Goal: Task Accomplishment & Management: Manage account settings

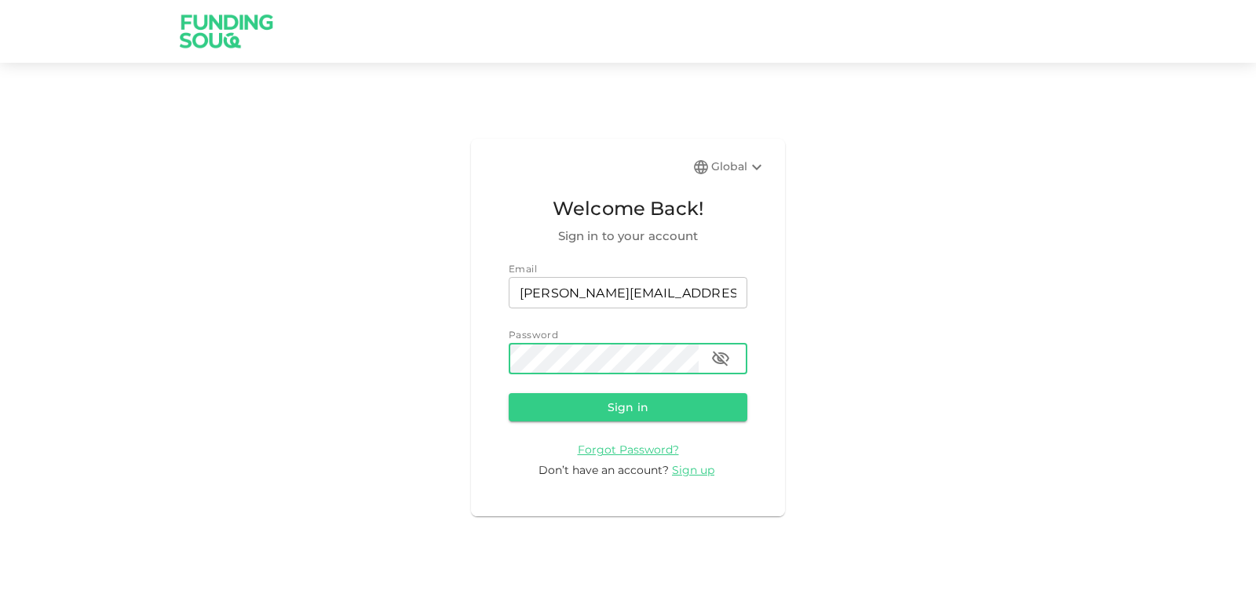
click at [556, 425] on form "Email email [PERSON_NAME][EMAIL_ADDRESS][DOMAIN_NAME] email Password password p…" at bounding box center [628, 369] width 239 height 217
click at [555, 418] on button "Sign in" at bounding box center [628, 407] width 239 height 28
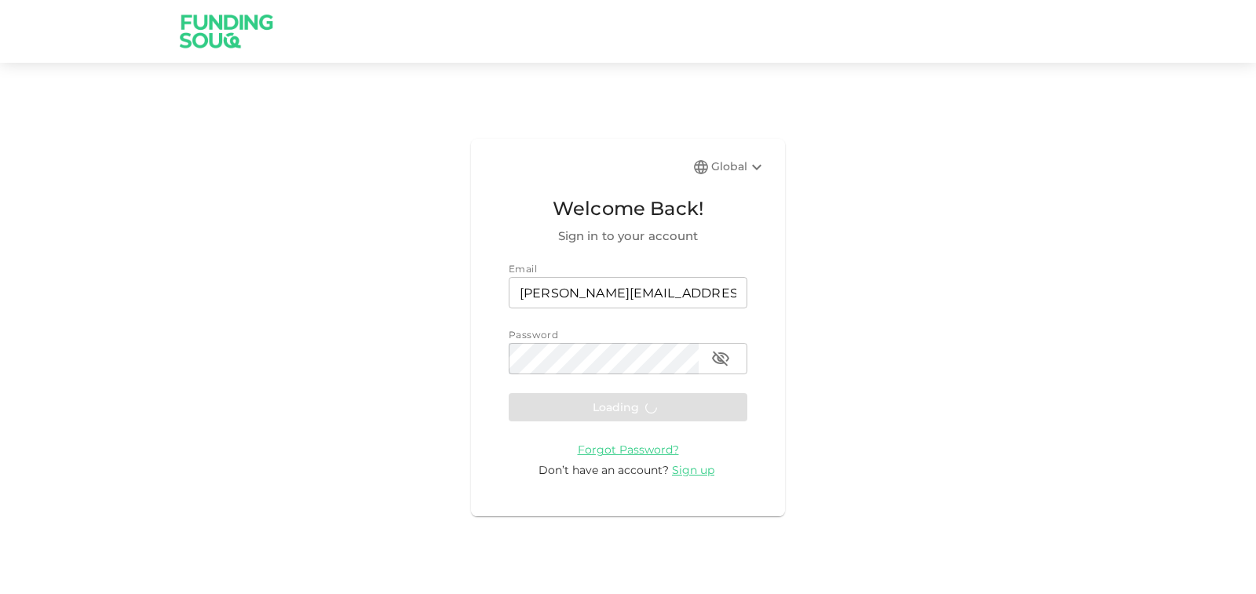
click at [544, 407] on form "Email email [PERSON_NAME][EMAIL_ADDRESS][DOMAIN_NAME] email Password password p…" at bounding box center [628, 369] width 239 height 217
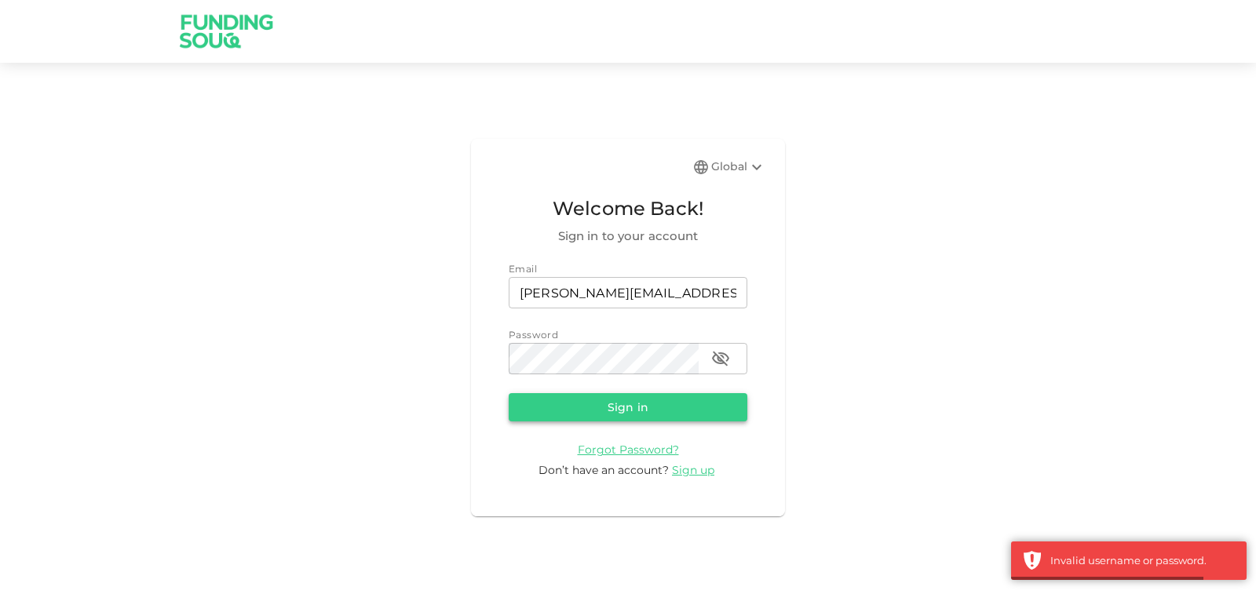
click at [551, 413] on button "Sign in" at bounding box center [628, 407] width 239 height 28
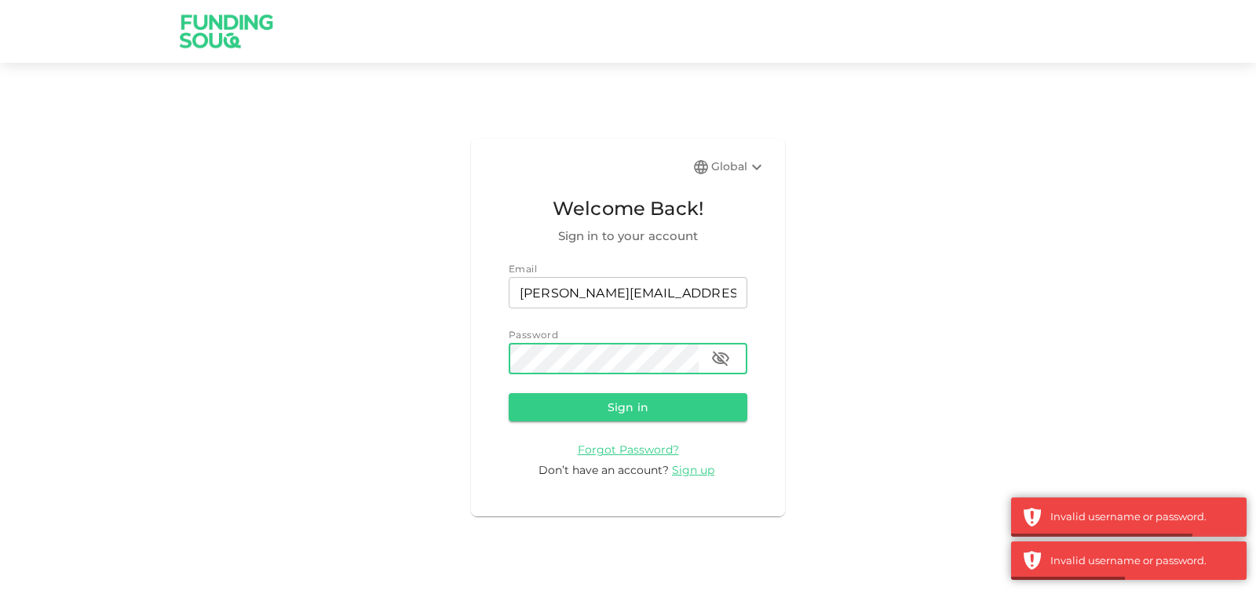
click at [583, 342] on div "Password password password" at bounding box center [628, 350] width 239 height 47
click at [462, 353] on div "Global Welcome Back! Sign in to your account Email email [PERSON_NAME][EMAIL_AD…" at bounding box center [628, 328] width 1256 height 492
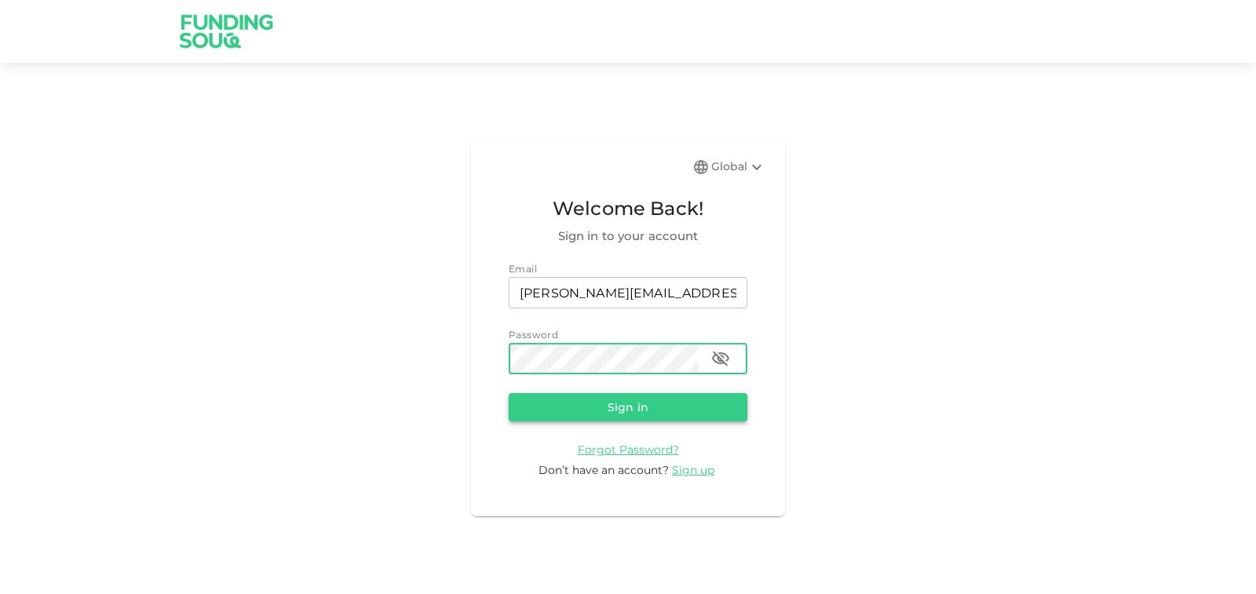
click at [558, 406] on button "Sign in" at bounding box center [628, 407] width 239 height 28
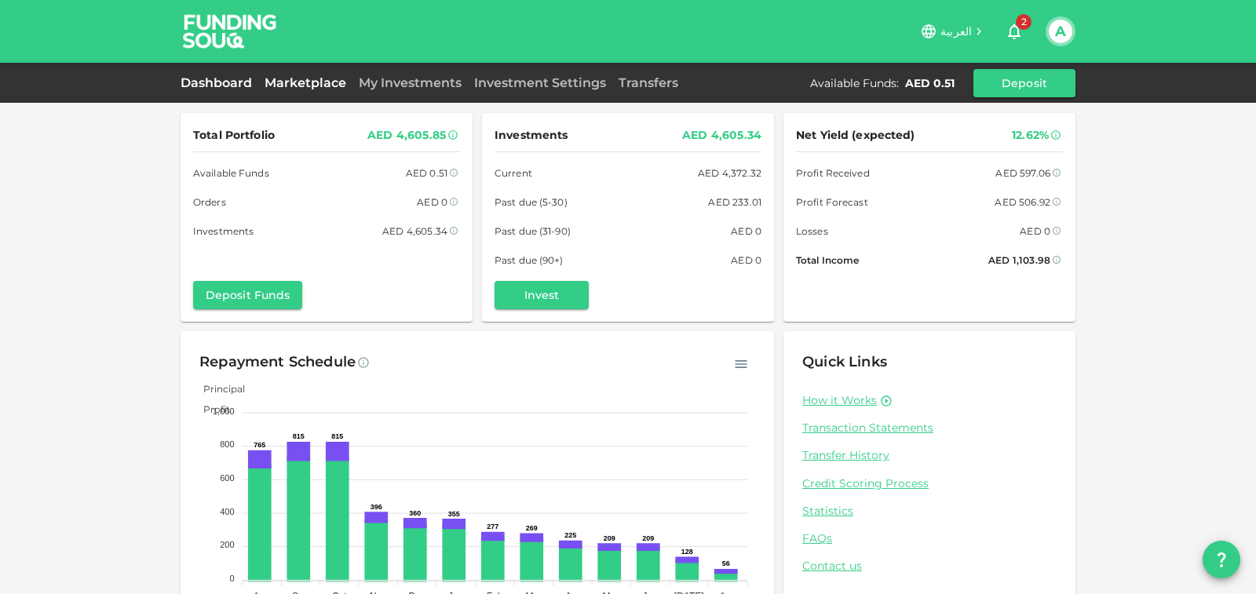
click at [320, 86] on link "Marketplace" at bounding box center [305, 82] width 94 height 15
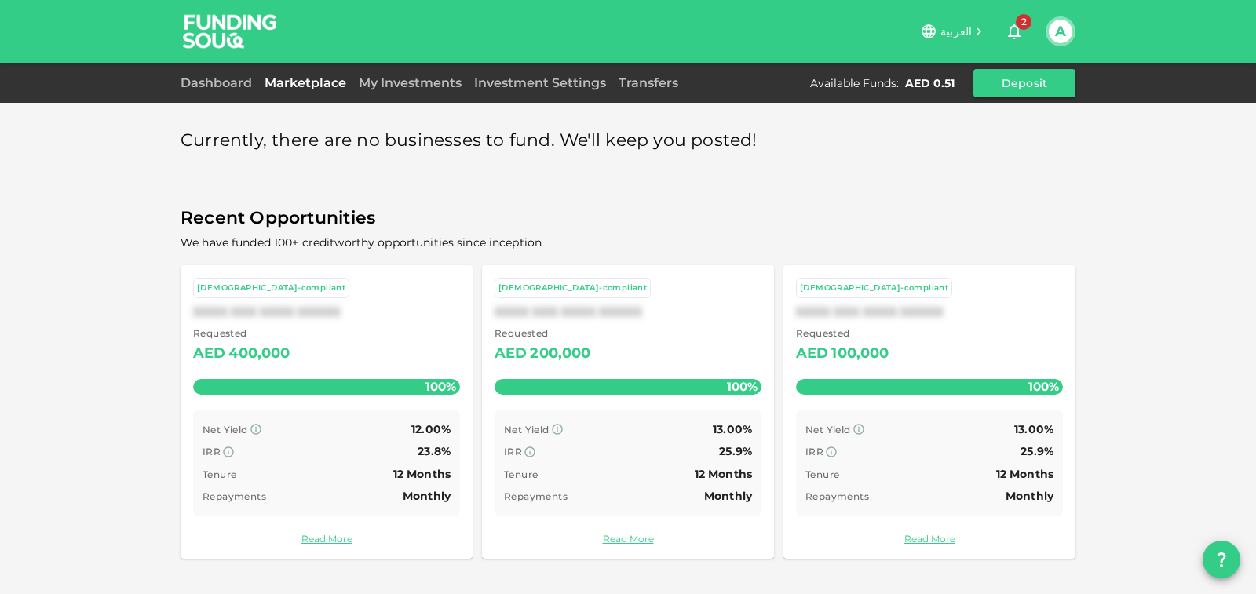
click at [1064, 25] on button "A" at bounding box center [1061, 32] width 24 height 24
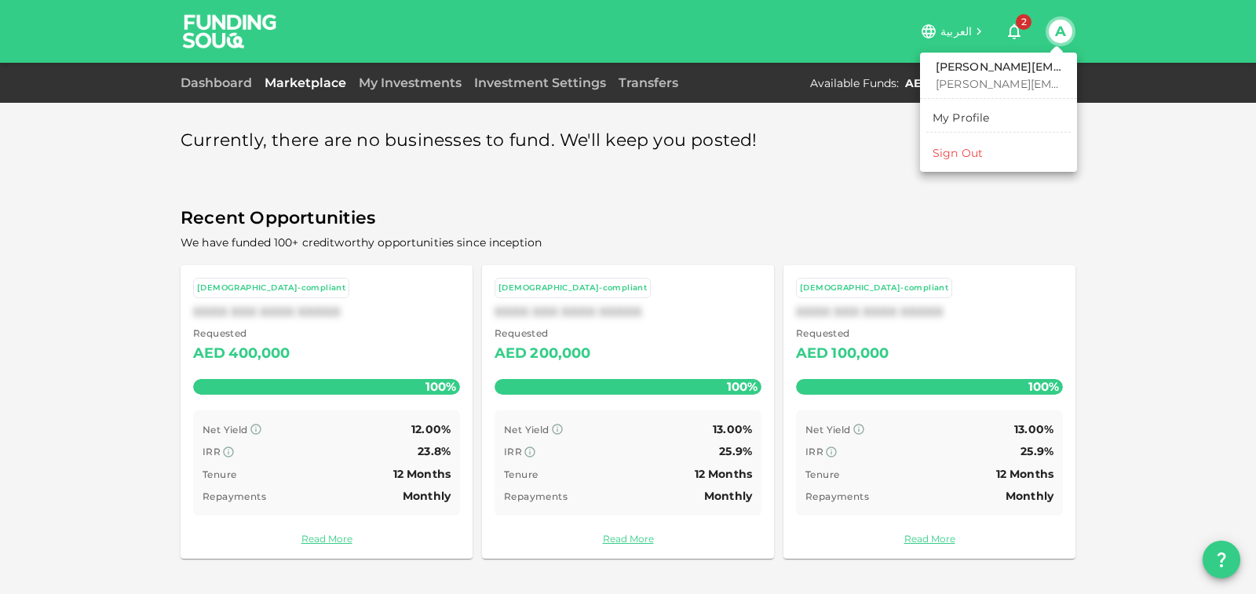
click at [417, 80] on div at bounding box center [628, 297] width 1256 height 594
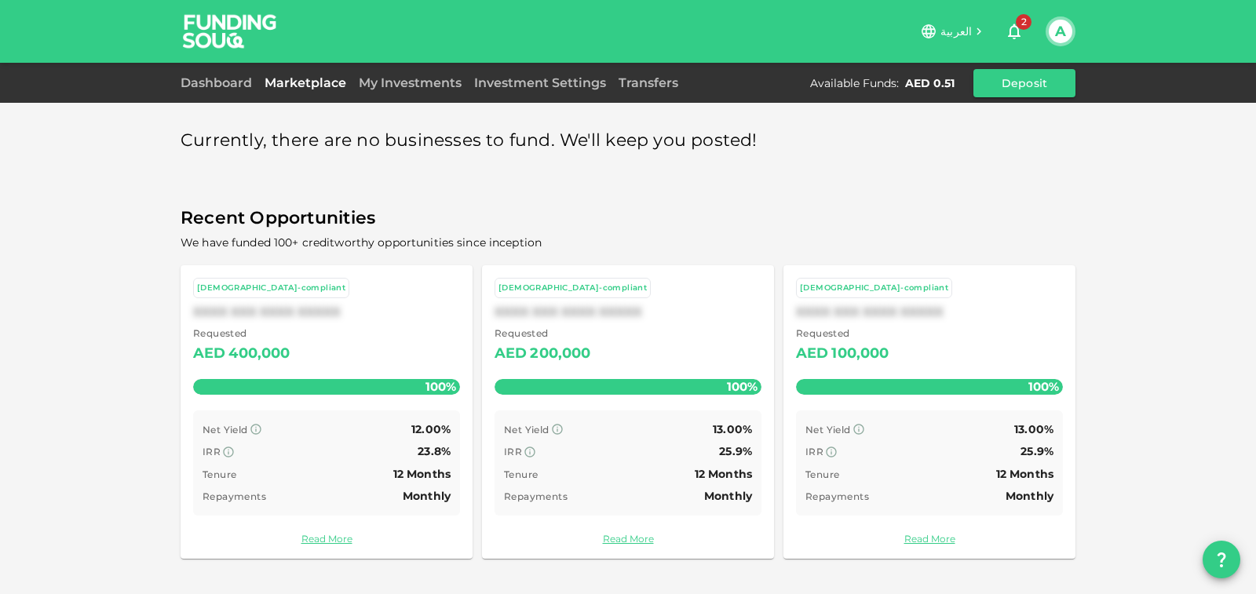
click at [417, 80] on link "My Investments" at bounding box center [410, 82] width 115 height 15
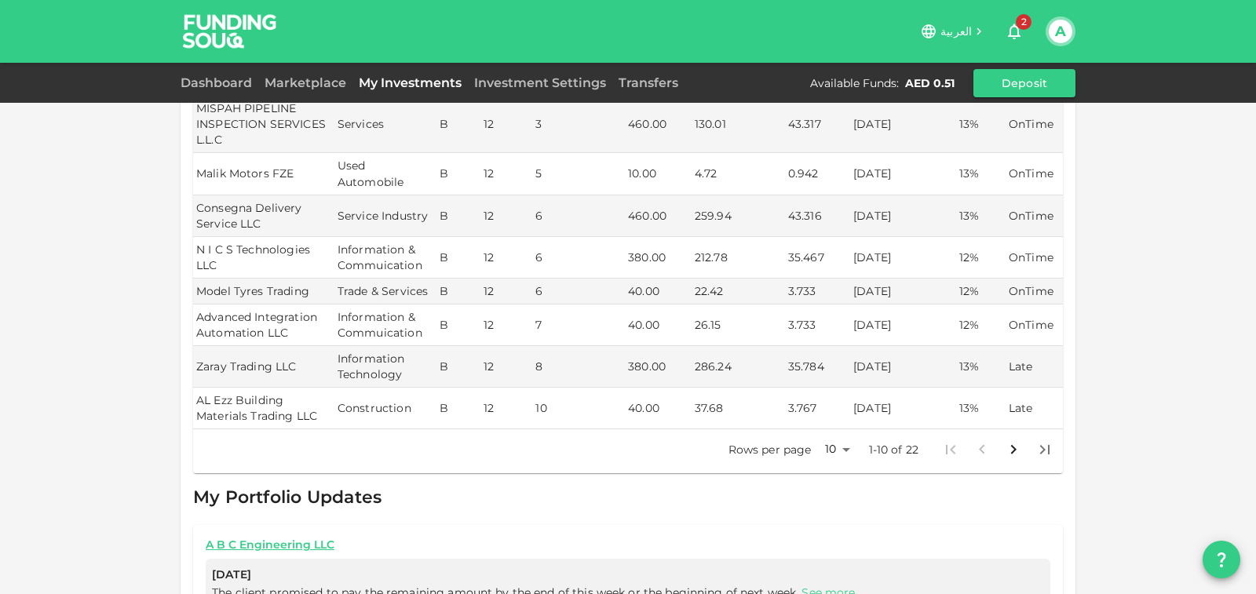
scroll to position [471, 0]
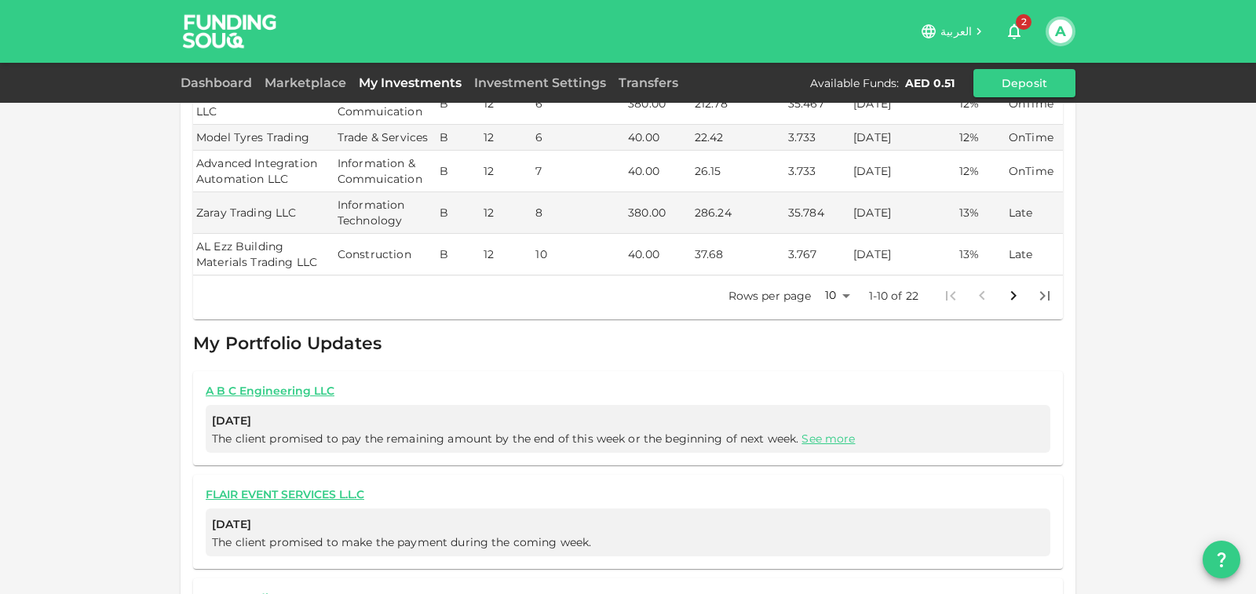
click at [842, 294] on body "العربية 2 A Dashboard Marketplace My Investments Investment Settings Transfers …" at bounding box center [628, 297] width 1256 height 594
click at [841, 350] on li "25" at bounding box center [829, 349] width 47 height 28
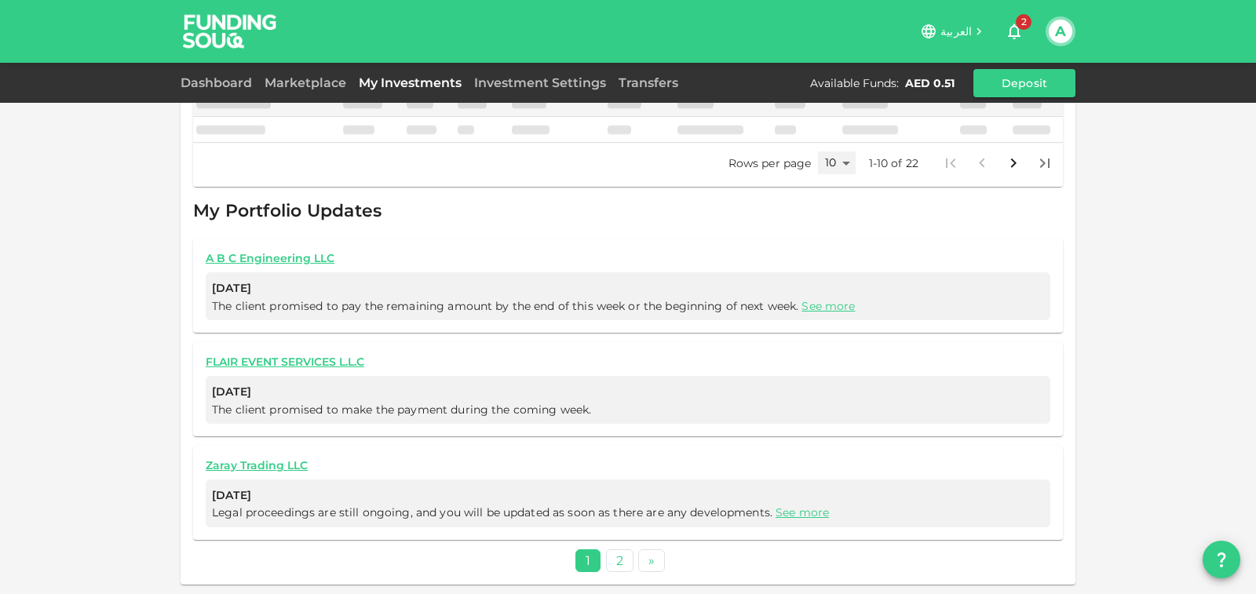
scroll to position [421, 0]
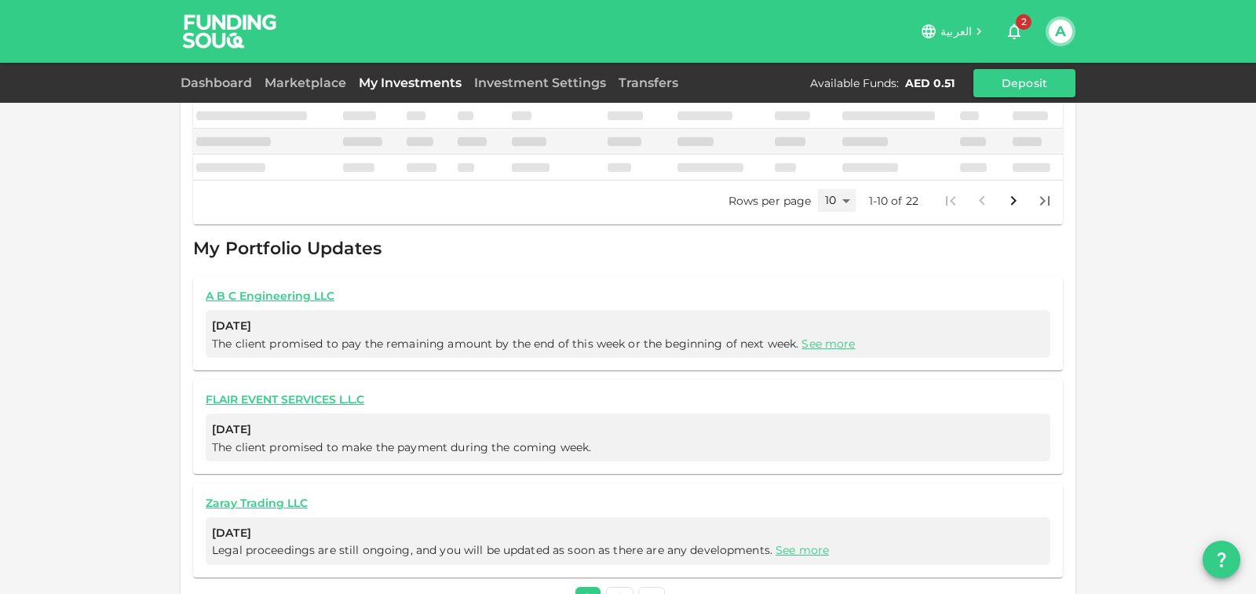
type input "25"
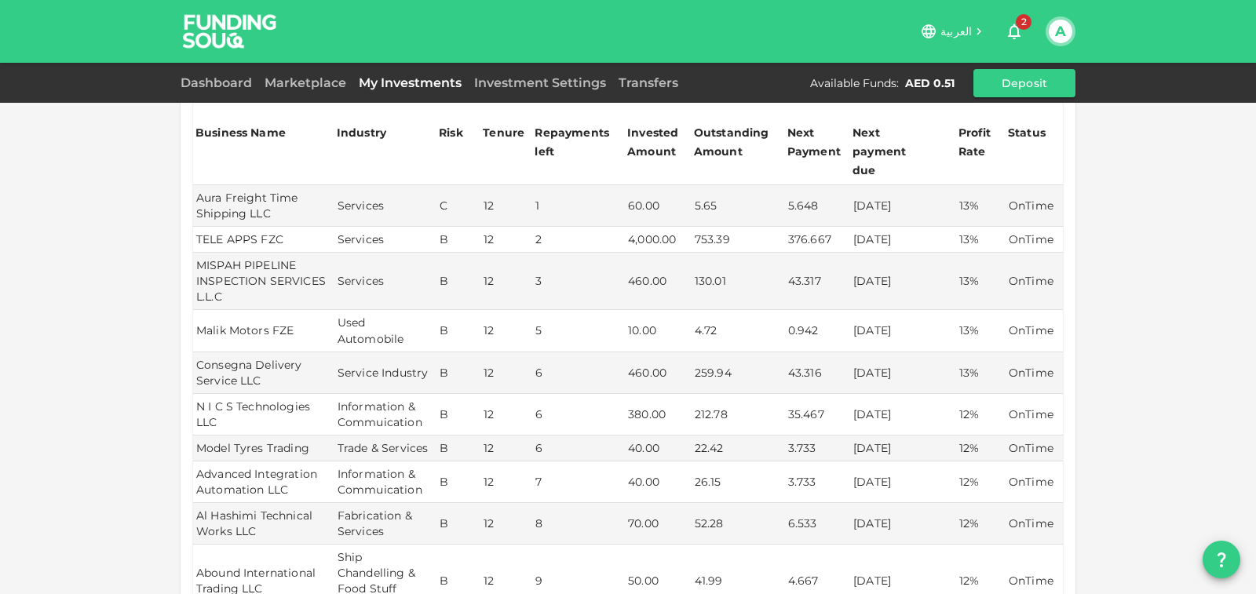
scroll to position [0, 0]
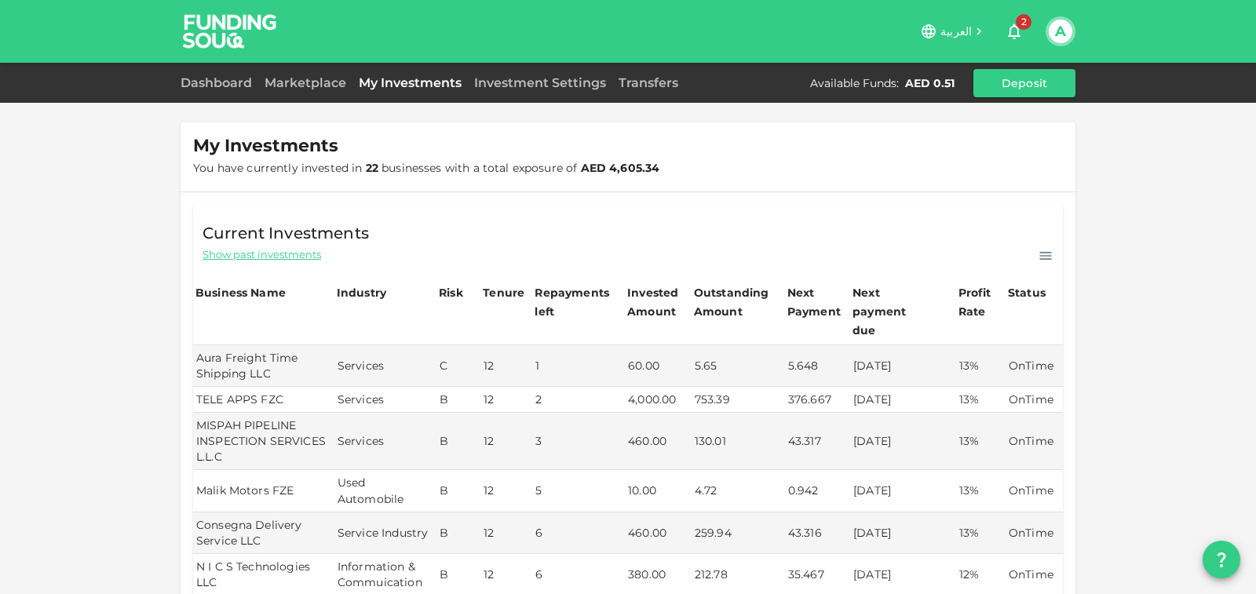
click at [1053, 28] on button "A" at bounding box center [1061, 32] width 24 height 24
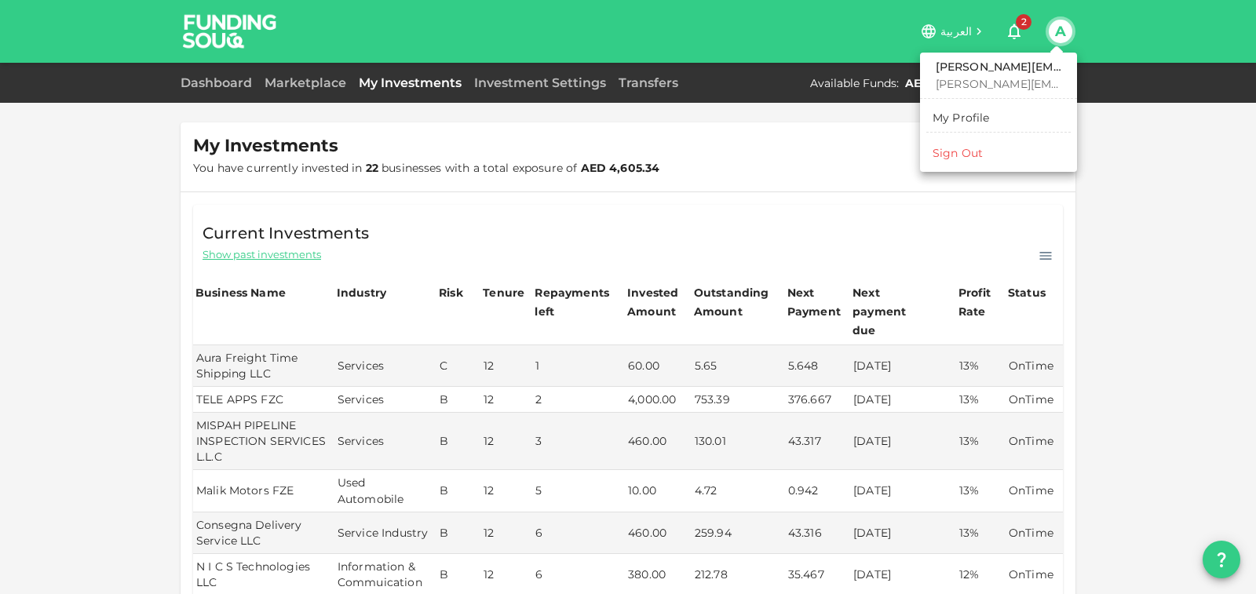
click at [982, 155] on div "Sign Out" at bounding box center [958, 153] width 50 height 16
